Goal: Information Seeking & Learning: Learn about a topic

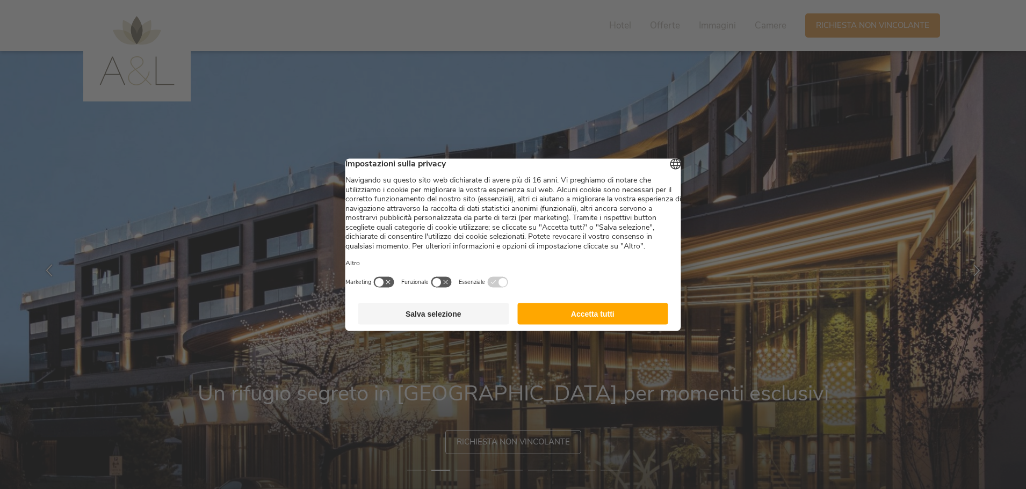
click at [633, 324] on button "Accetta tutti" at bounding box center [592, 313] width 151 height 21
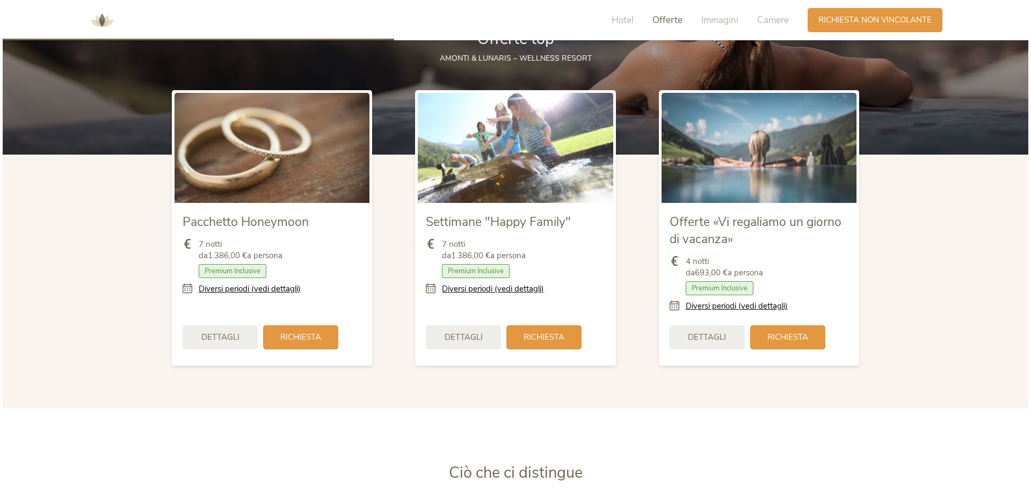
scroll to position [1289, 0]
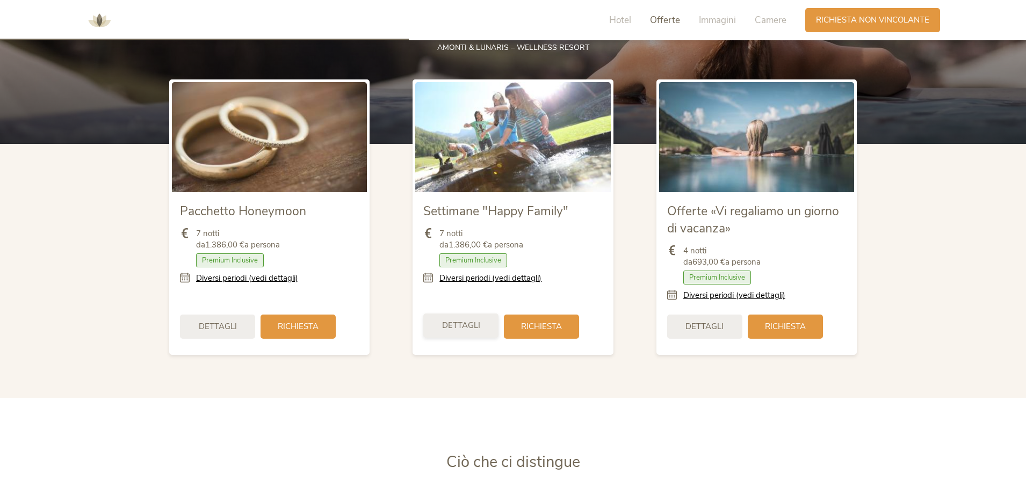
click at [481, 324] on div "Dettagli" at bounding box center [460, 326] width 75 height 24
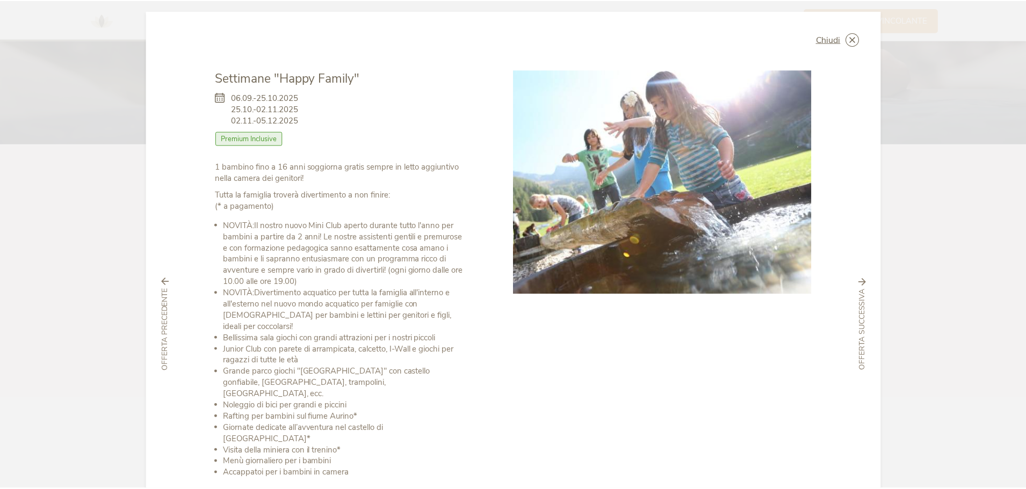
scroll to position [0, 0]
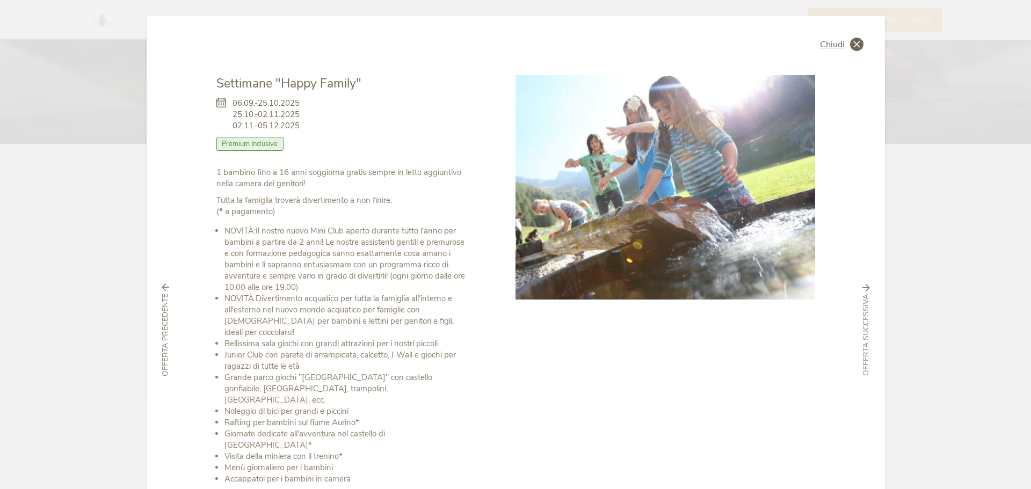
click at [853, 44] on icon at bounding box center [856, 44] width 13 height 13
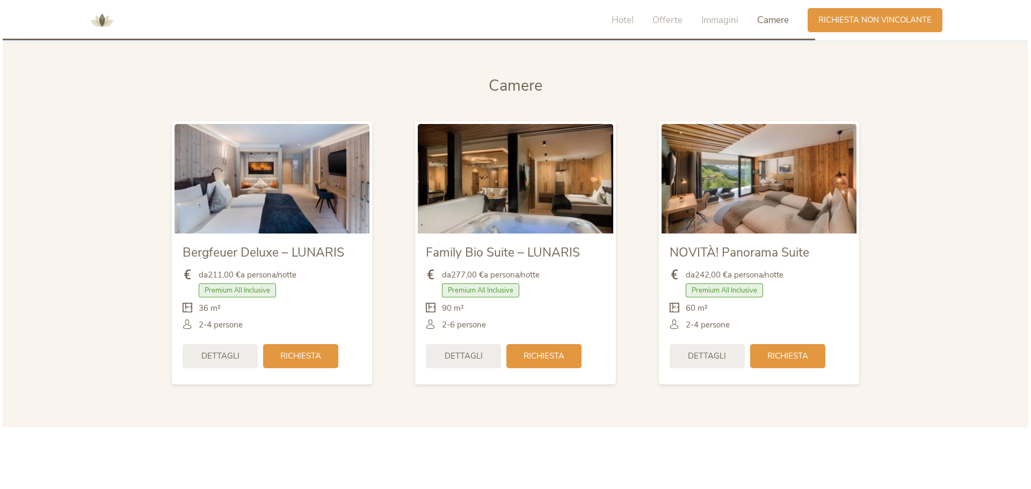
scroll to position [2579, 0]
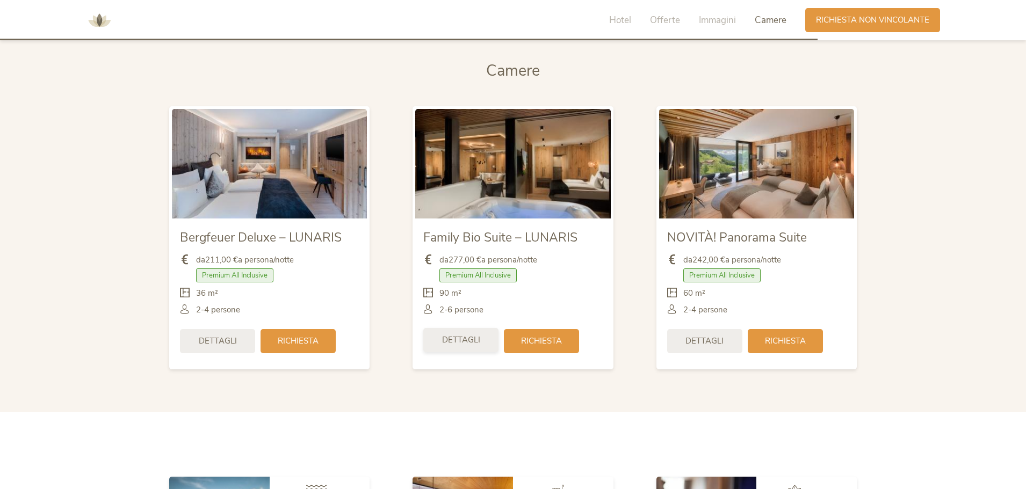
click at [453, 339] on span "Dettagli" at bounding box center [461, 340] width 38 height 11
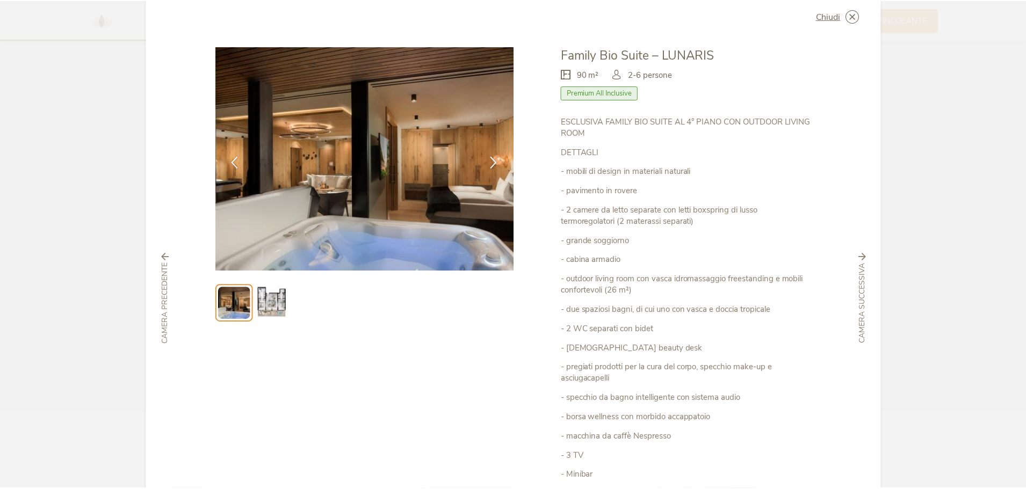
scroll to position [0, 0]
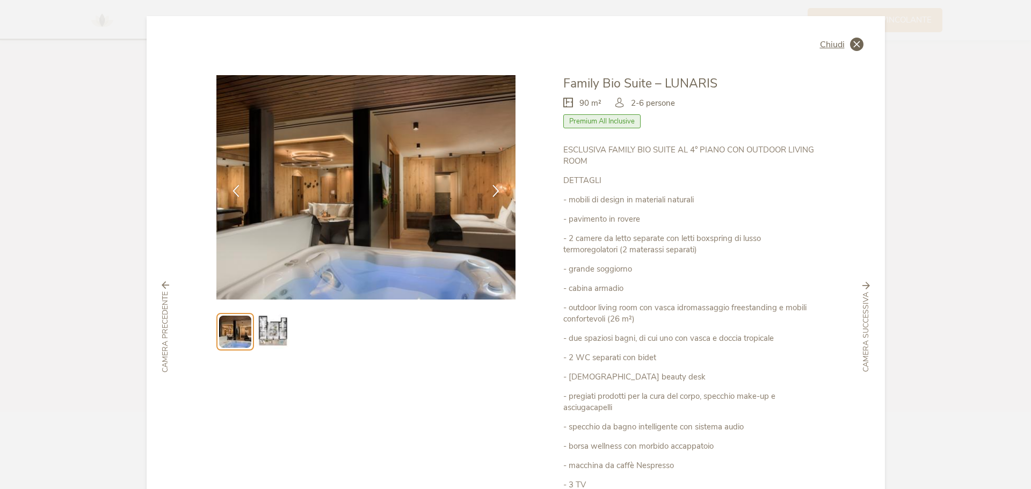
click at [855, 44] on icon at bounding box center [856, 44] width 13 height 13
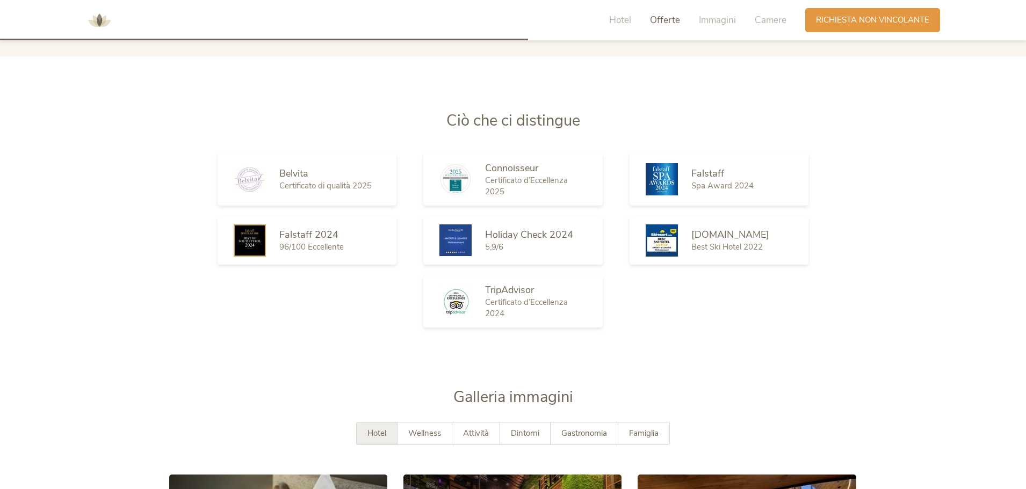
scroll to position [1665, 0]
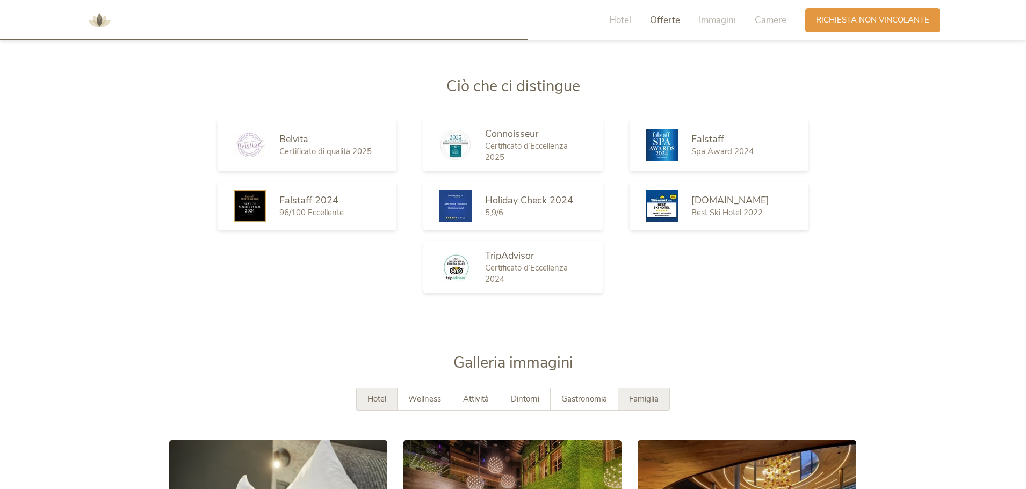
click at [642, 400] on span "Famiglia" at bounding box center [644, 399] width 30 height 11
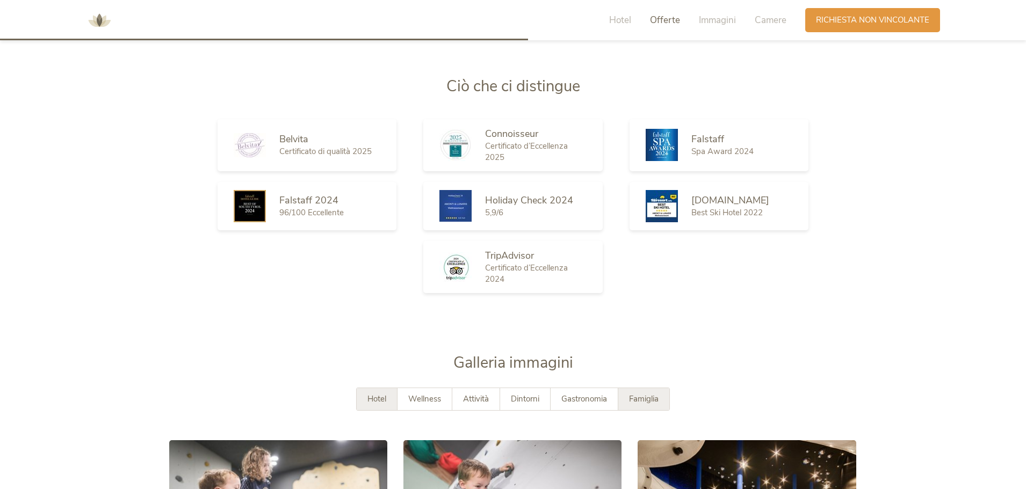
click at [383, 401] on span "Hotel" at bounding box center [376, 399] width 19 height 11
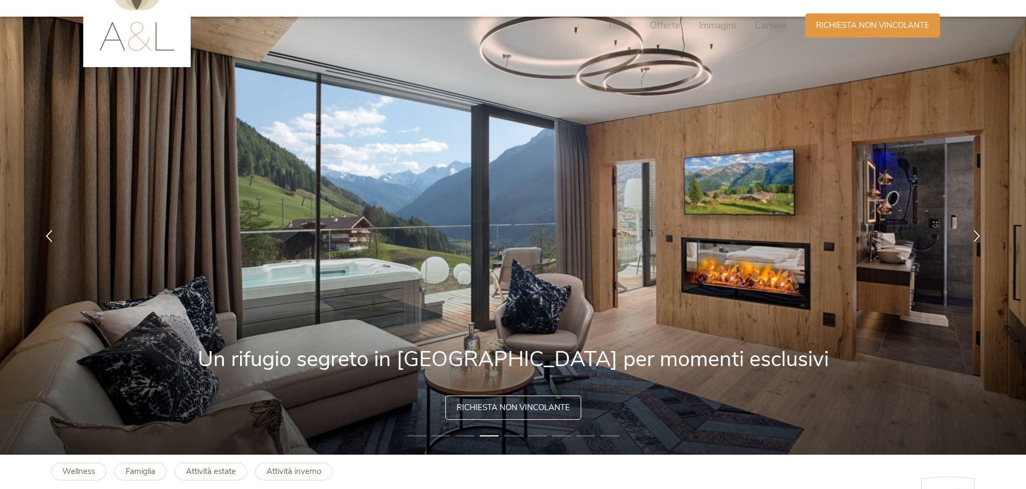
scroll to position [0, 0]
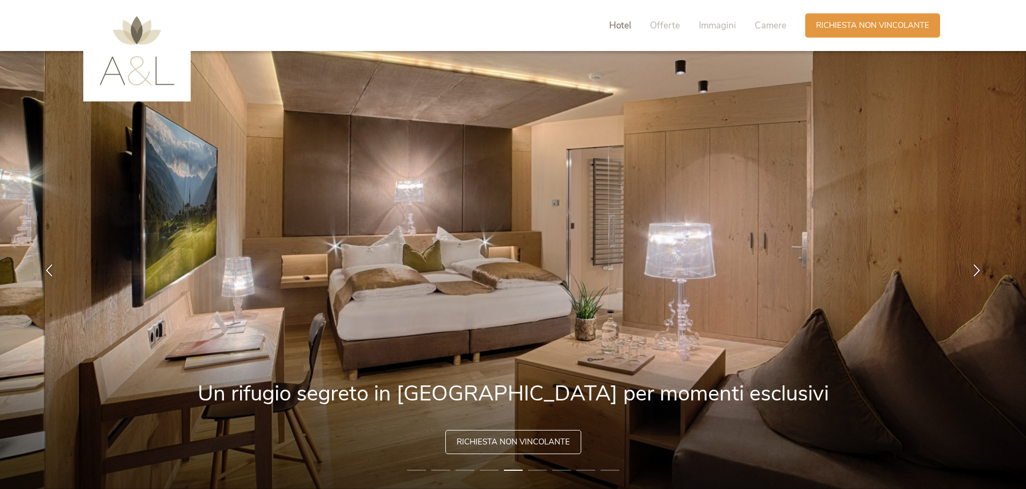
click at [616, 24] on span "Hotel" at bounding box center [620, 25] width 22 height 12
